Goal: Task Accomplishment & Management: Use online tool/utility

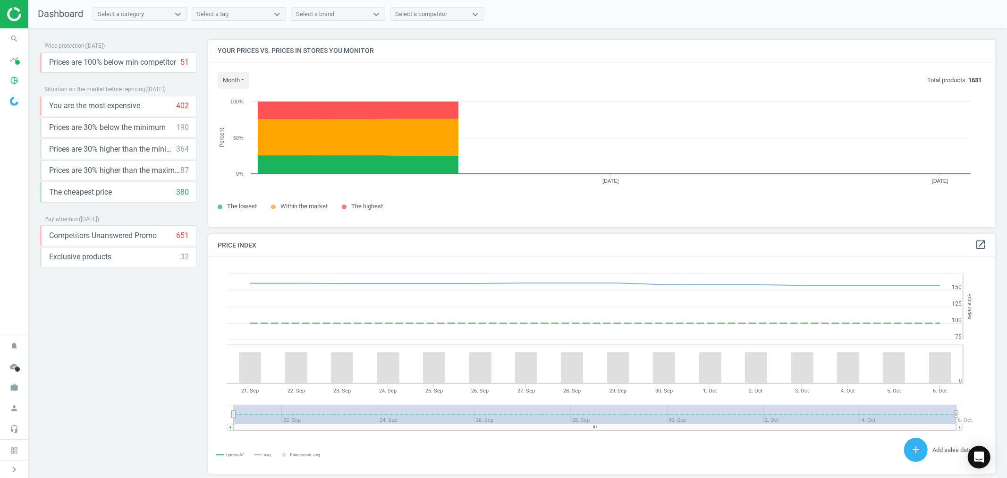
scroll to position [234, 796]
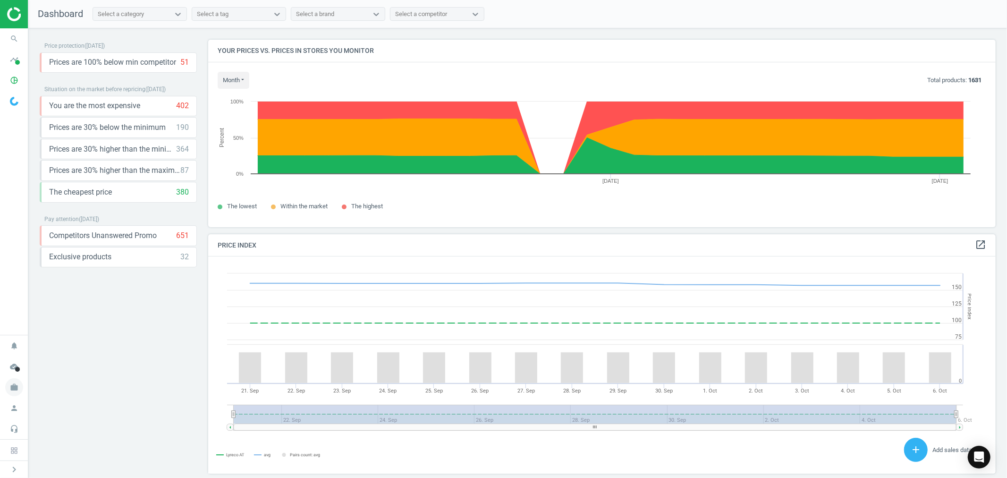
click at [9, 389] on icon "work" at bounding box center [14, 387] width 18 height 18
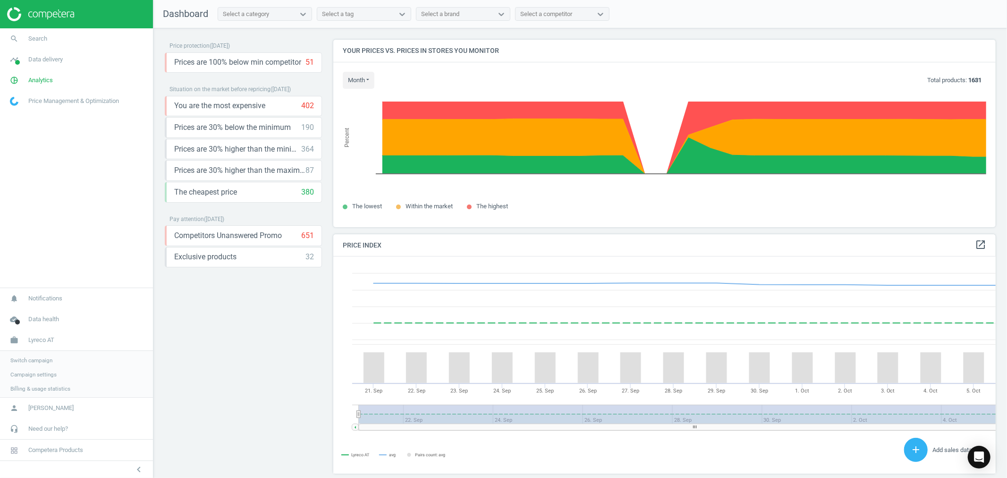
scroll to position [5, 5]
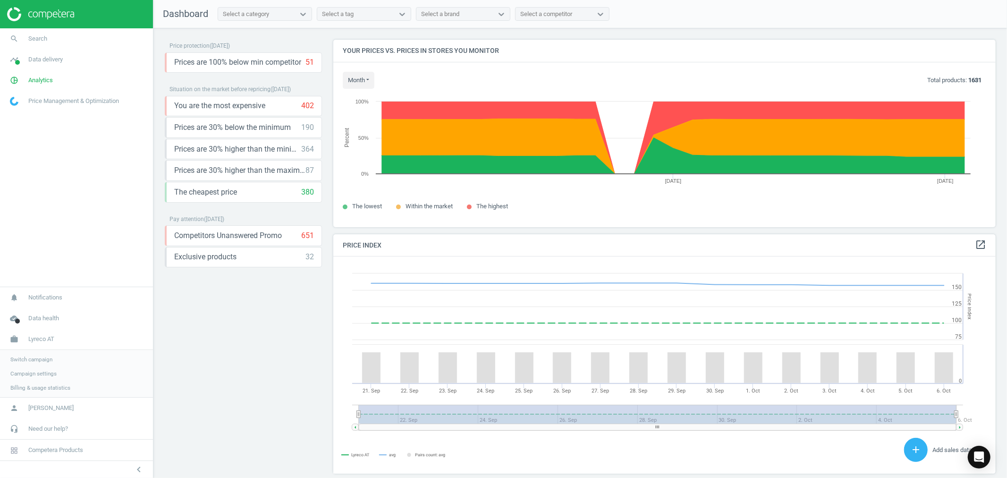
click at [38, 359] on span "Switch campaign" at bounding box center [31, 360] width 42 height 8
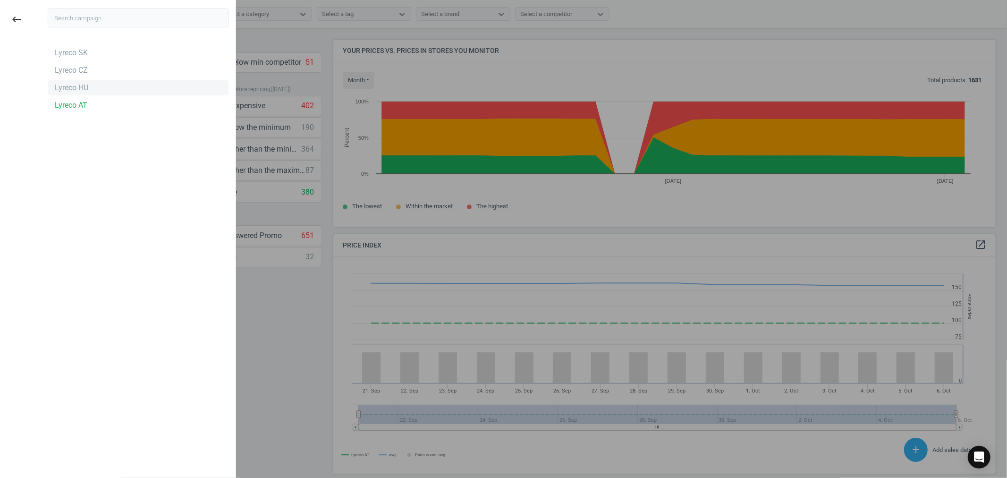
click at [85, 86] on div "Lyreco HU" at bounding box center [72, 88] width 34 height 10
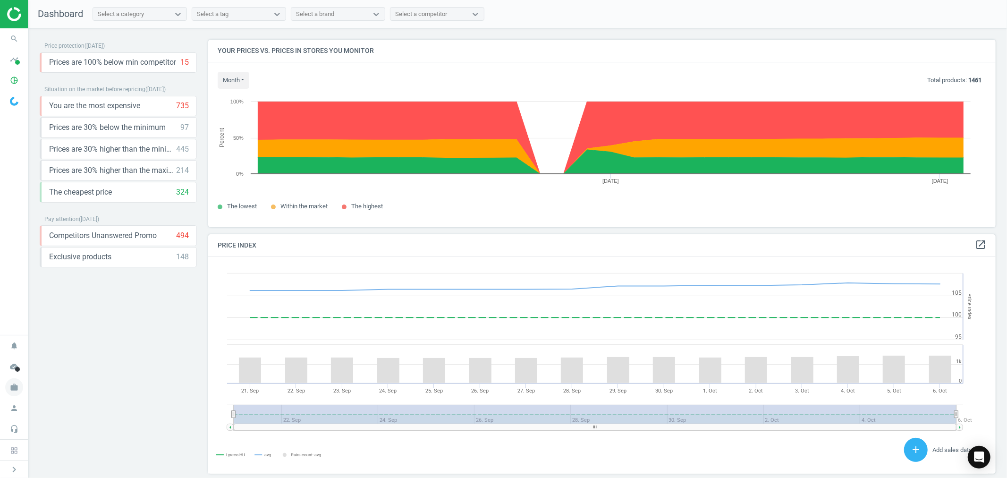
click at [9, 390] on icon "work" at bounding box center [14, 387] width 18 height 18
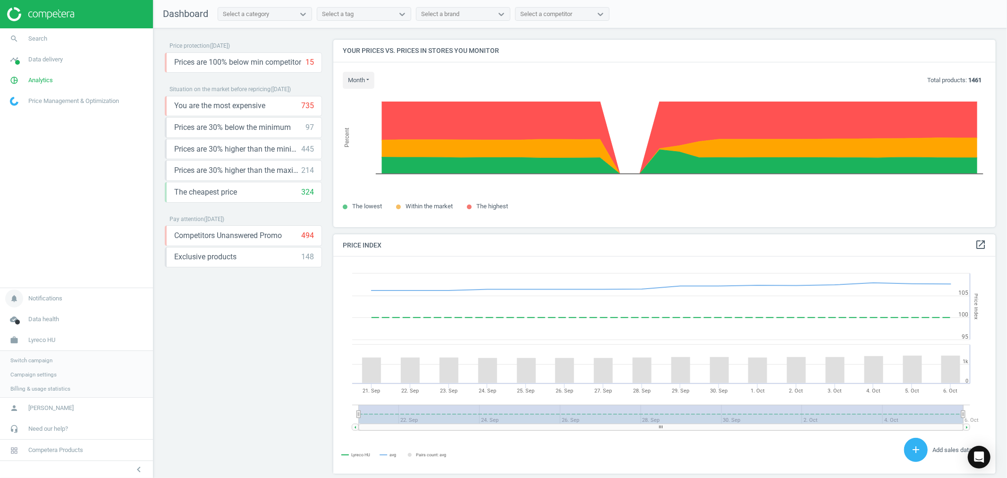
scroll to position [234, 672]
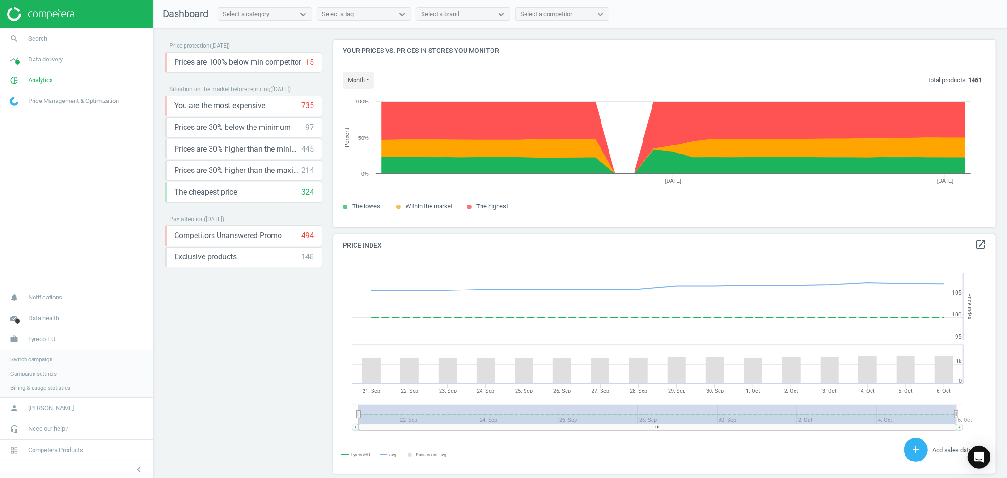
click at [35, 356] on span "Switch campaign" at bounding box center [31, 360] width 42 height 8
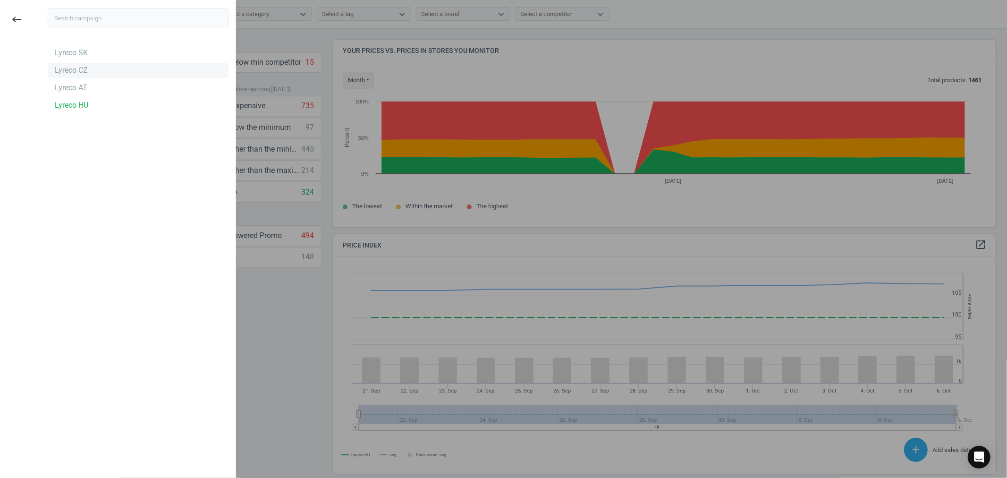
click at [68, 68] on div "Lyreco CZ" at bounding box center [71, 70] width 33 height 10
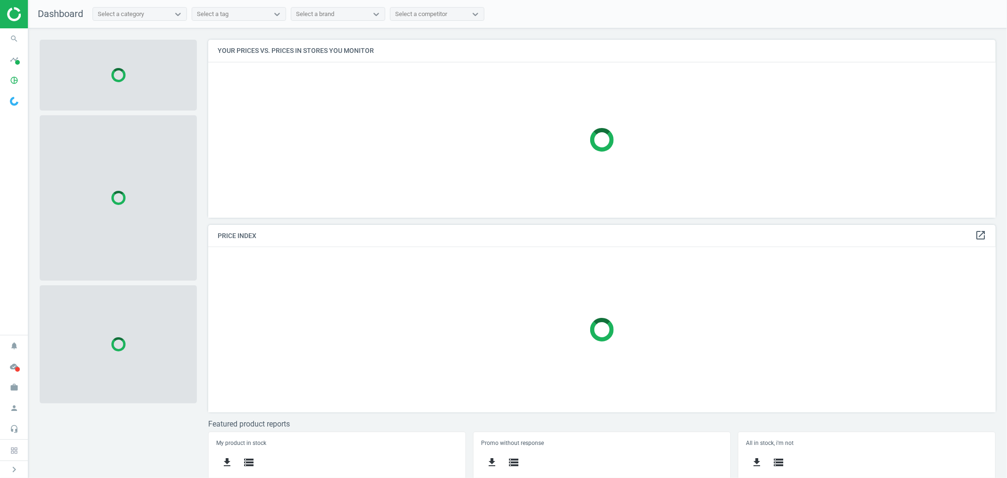
scroll to position [195, 796]
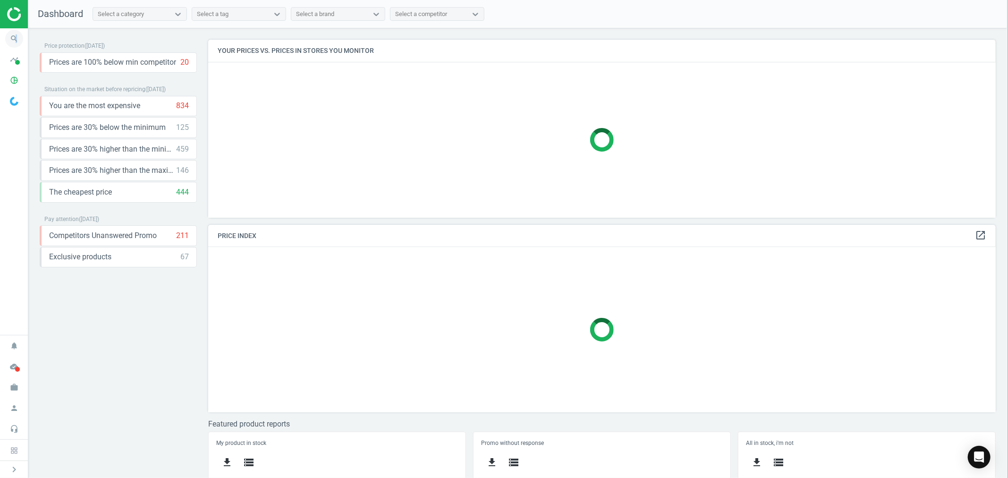
click at [17, 37] on icon "search" at bounding box center [14, 39] width 18 height 18
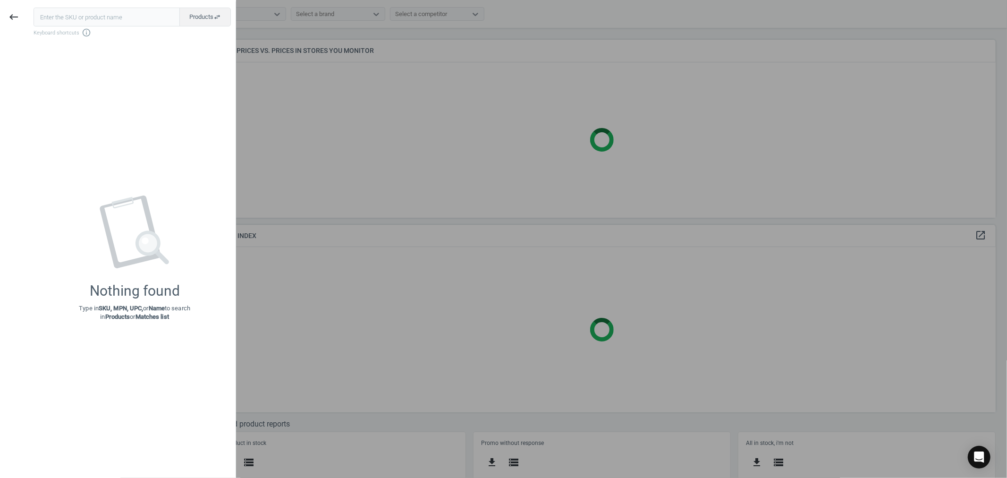
click at [74, 20] on input "text" at bounding box center [107, 17] width 146 height 19
type input "159543"
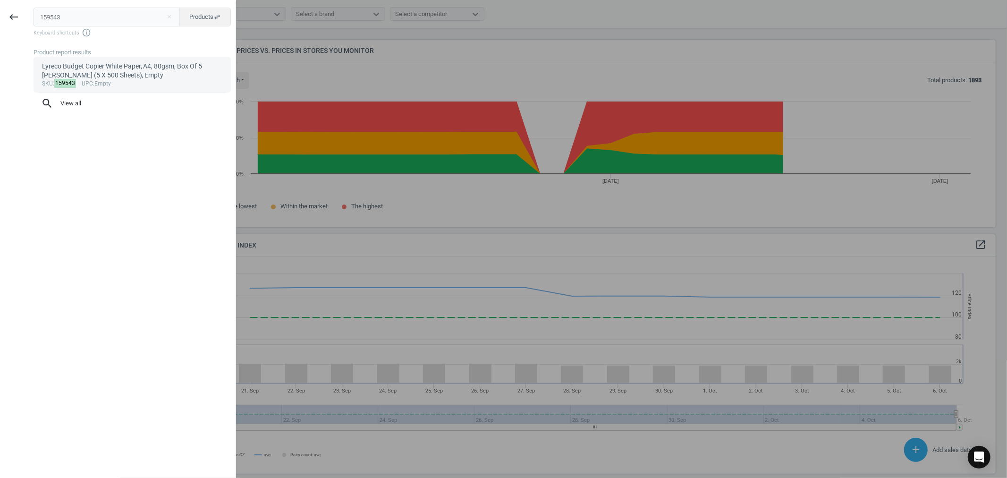
click at [96, 80] on div "sku : 159543 upc :Empty" at bounding box center [132, 84] width 181 height 8
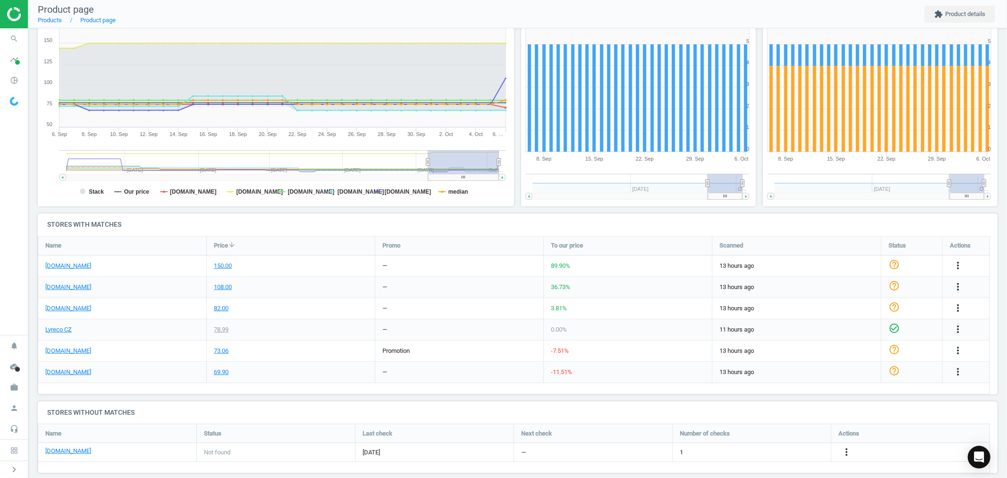
scroll to position [145, 0]
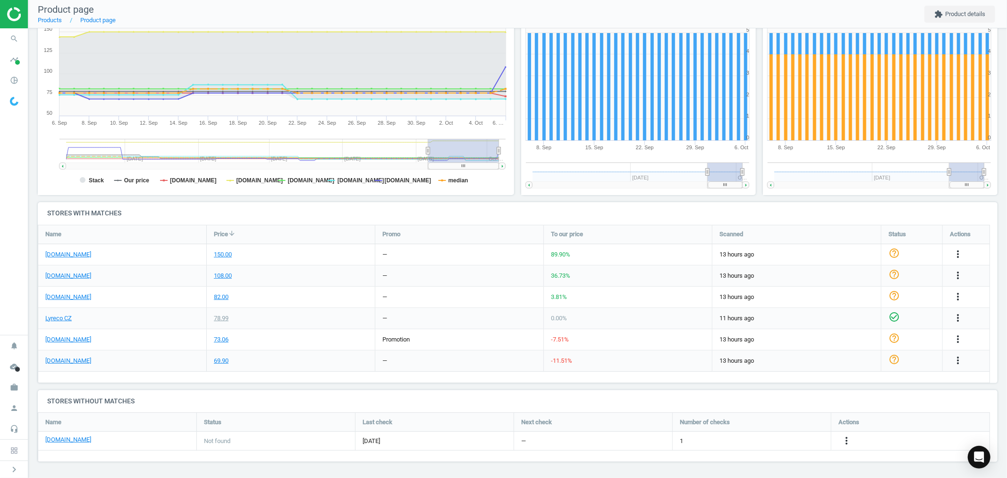
click at [286, 405] on h4 "Stores without matches" at bounding box center [518, 401] width 960 height 22
click at [846, 439] on icon "more_vert" at bounding box center [846, 440] width 11 height 11
click at [765, 439] on link "Edit URL/product option" at bounding box center [772, 440] width 129 height 15
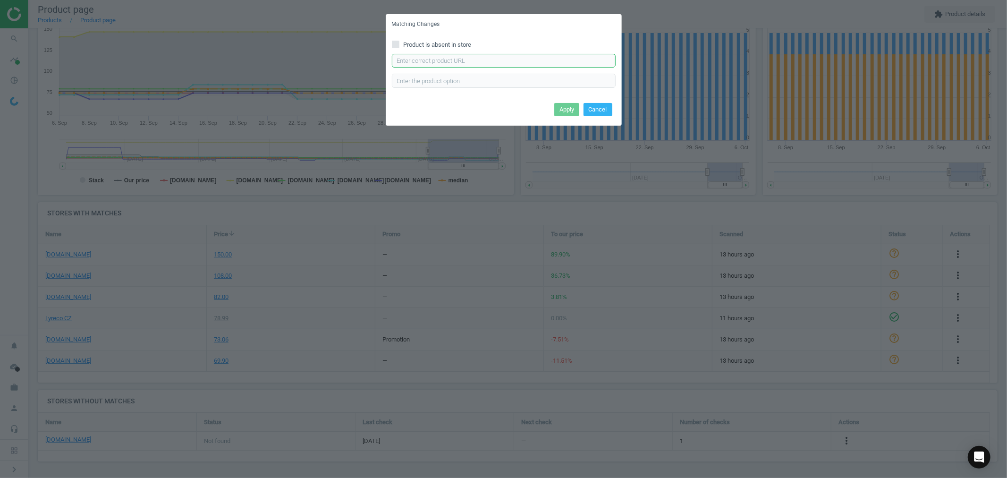
click at [452, 63] on input "text" at bounding box center [504, 61] width 224 height 14
paste input "[URL][DOMAIN_NAME]"
type input "[URL][DOMAIN_NAME]"
click at [560, 111] on button "Apply" at bounding box center [566, 109] width 25 height 13
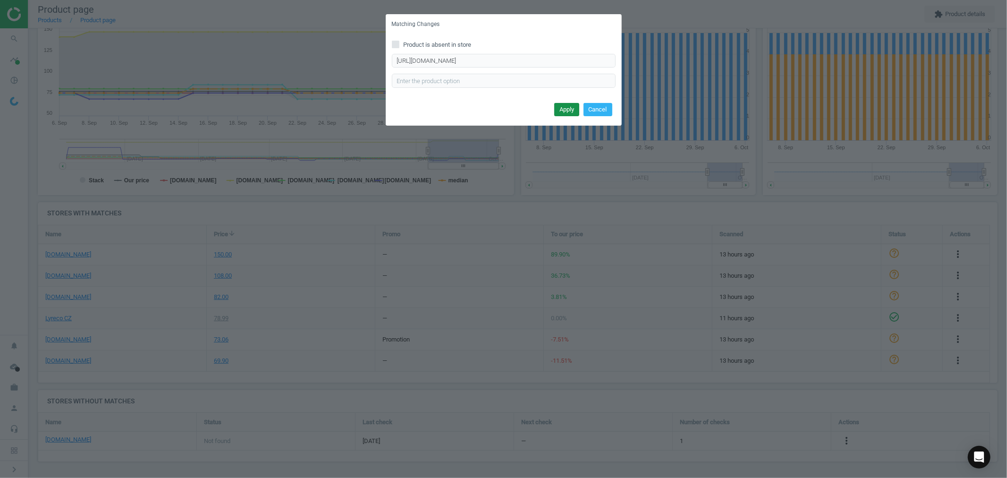
scroll to position [0, 0]
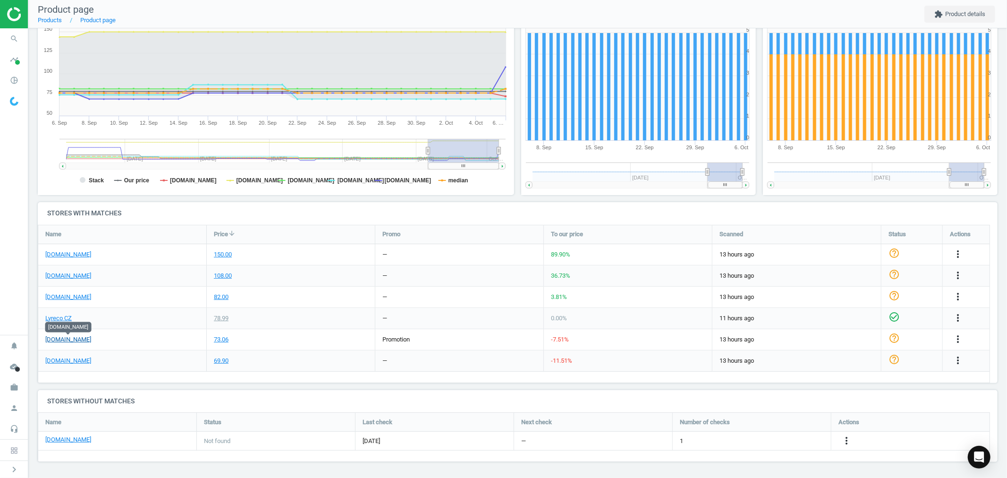
click at [83, 340] on link "[DOMAIN_NAME]" at bounding box center [68, 339] width 46 height 9
click at [960, 271] on icon "more_vert" at bounding box center [958, 275] width 11 height 11
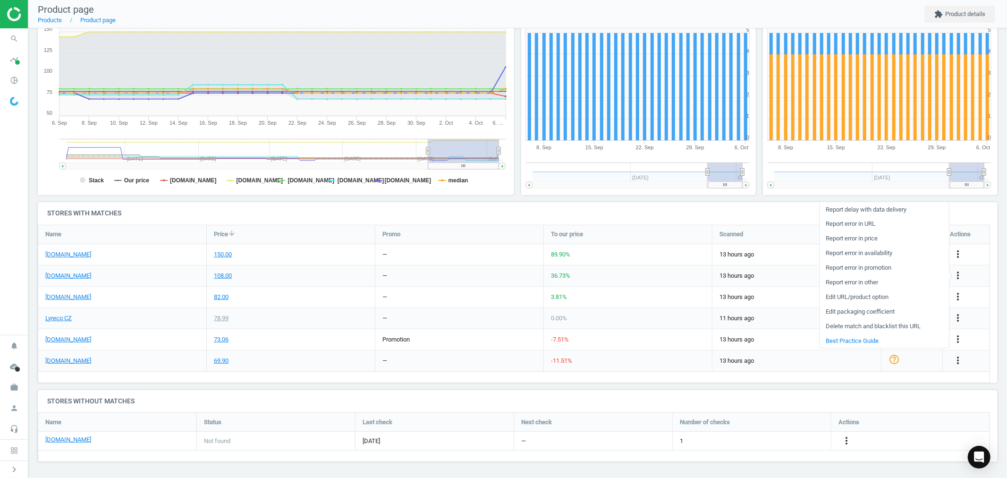
click at [857, 298] on link "Edit URL/product option" at bounding box center [884, 297] width 129 height 15
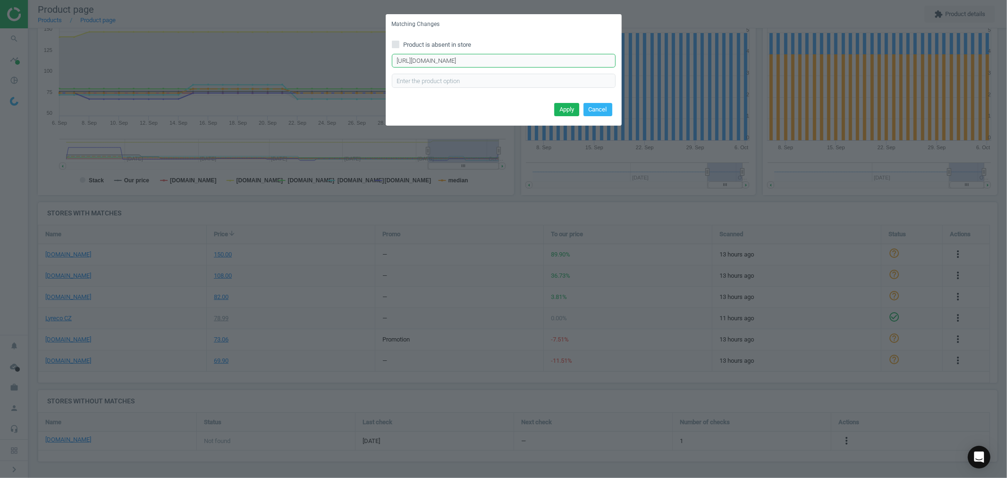
drag, startPoint x: 575, startPoint y: 60, endPoint x: 366, endPoint y: 63, distance: 209.7
click at [366, 63] on div "Matching Changes Product is absent in store [URL][DOMAIN_NAME] Enter correct pr…" at bounding box center [503, 239] width 1007 height 478
paste input "hp-copy-80-"
type input "[URL][DOMAIN_NAME]"
click at [564, 111] on button "Apply" at bounding box center [566, 109] width 25 height 13
